Goal: Entertainment & Leisure: Consume media (video, audio)

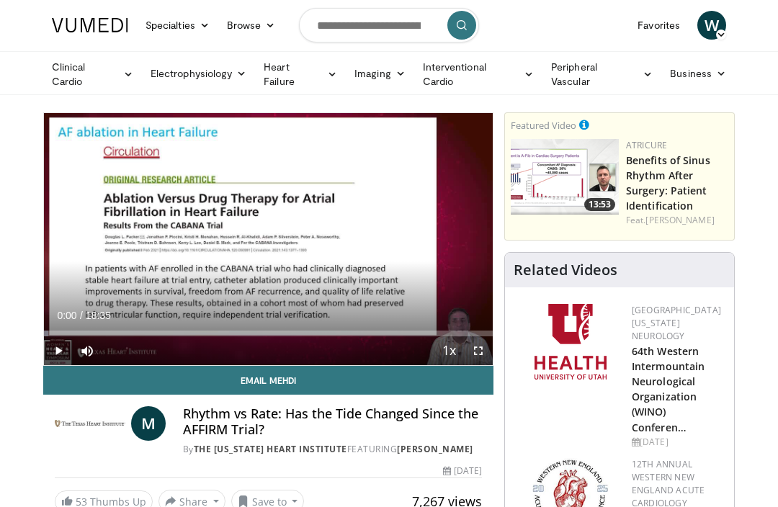
scroll to position [63, 0]
